Goal: Navigation & Orientation: Understand site structure

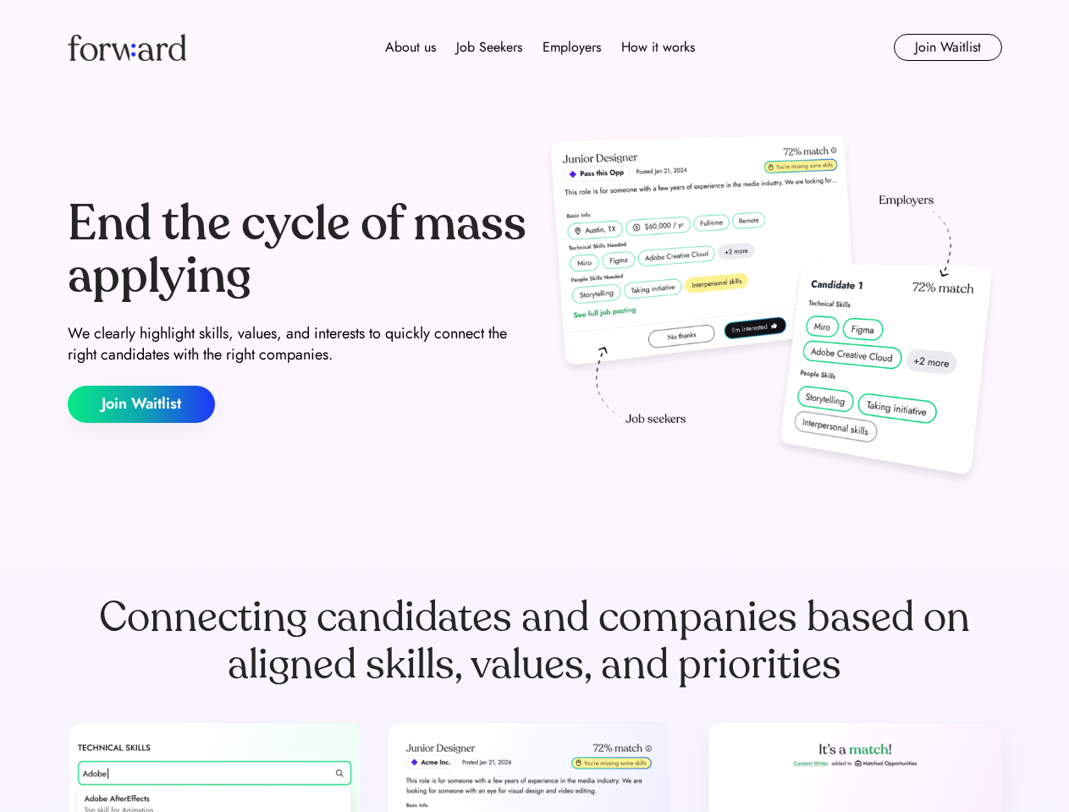
click at [534, 406] on div "End the cycle of mass applying We clearly highlight skills, values, and interes…" at bounding box center [535, 311] width 934 height 364
click at [535, 47] on div "About us Job Seekers Employers How it works" at bounding box center [539, 47] width 667 height 20
click at [127, 47] on img at bounding box center [127, 47] width 118 height 27
click at [540, 47] on div "About us Job Seekers Employers How it works" at bounding box center [539, 47] width 667 height 20
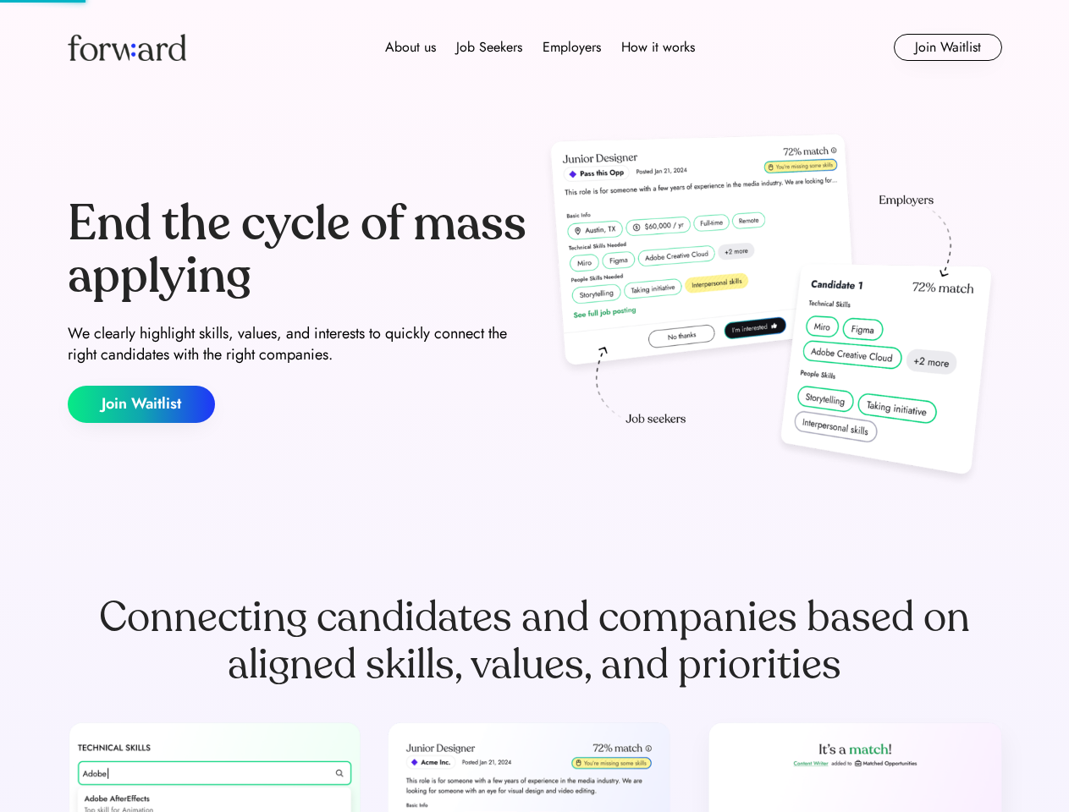
click at [410, 47] on div "About us" at bounding box center [410, 47] width 51 height 20
click at [489, 47] on div "Job Seekers" at bounding box center [489, 47] width 66 height 20
click at [571, 47] on div "Employers" at bounding box center [571, 47] width 58 height 20
click at [657, 47] on div "How it works" at bounding box center [658, 47] width 74 height 20
click at [947, 47] on button "Join Waitlist" at bounding box center [947, 47] width 108 height 27
